Goal: Navigation & Orientation: Go to known website

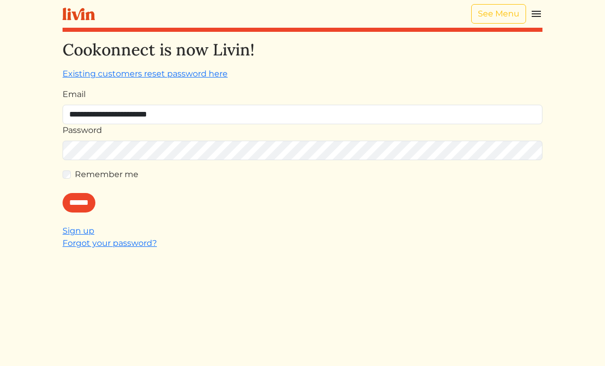
scroll to position [40, 0]
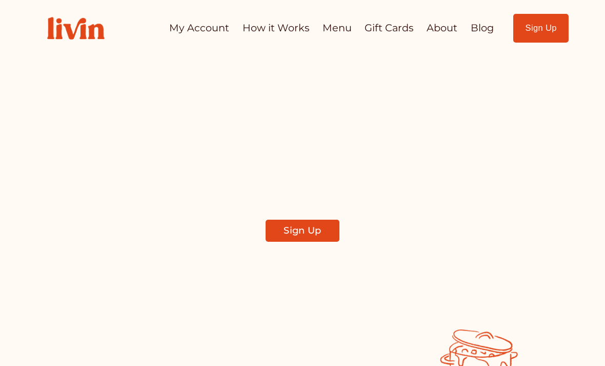
scroll to position [574, 0]
